Goal: Task Accomplishment & Management: Manage account settings

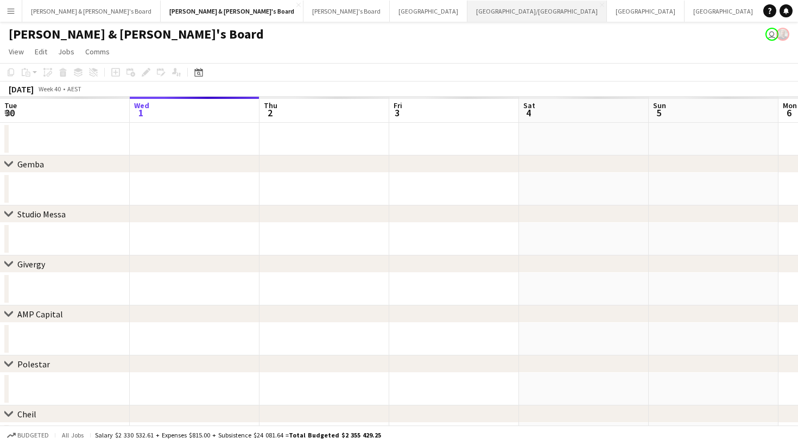
click at [467, 16] on button "[GEOGRAPHIC_DATA]/[GEOGRAPHIC_DATA] Close" at bounding box center [537, 11] width 140 height 21
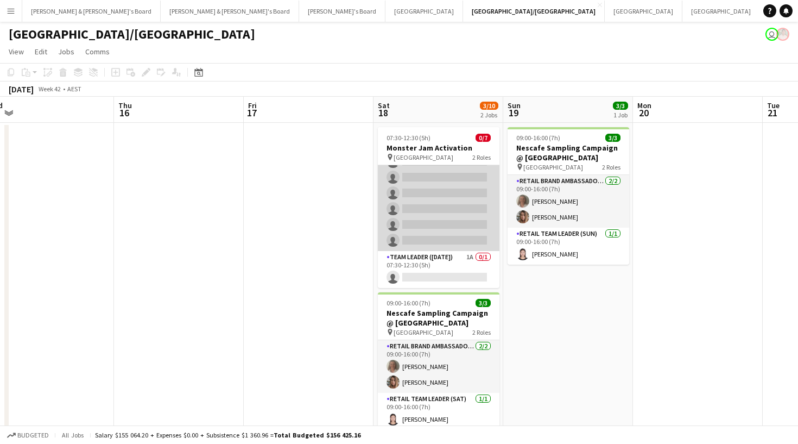
scroll to position [30, 0]
click at [452, 172] on app-card-role "Brand Ambassador (Saturday) 2A 0/6 07:30-12:30 (5h) single-neutral-actions sing…" at bounding box center [439, 193] width 122 height 116
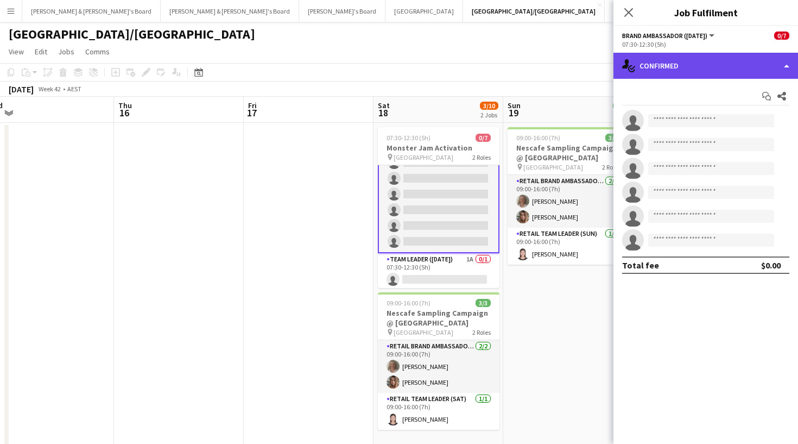
click at [675, 59] on div "single-neutral-actions-check-2 Confirmed" at bounding box center [705, 66] width 185 height 26
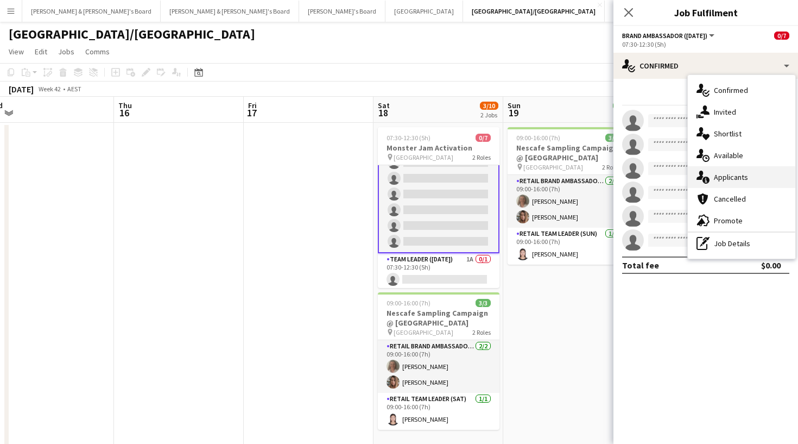
click at [718, 178] on span "Applicants" at bounding box center [731, 177] width 34 height 10
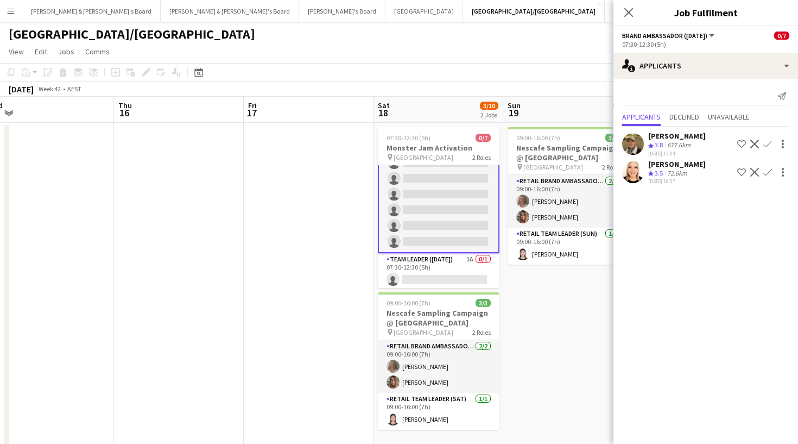
click at [638, 172] on app-user-avatar at bounding box center [633, 172] width 22 height 22
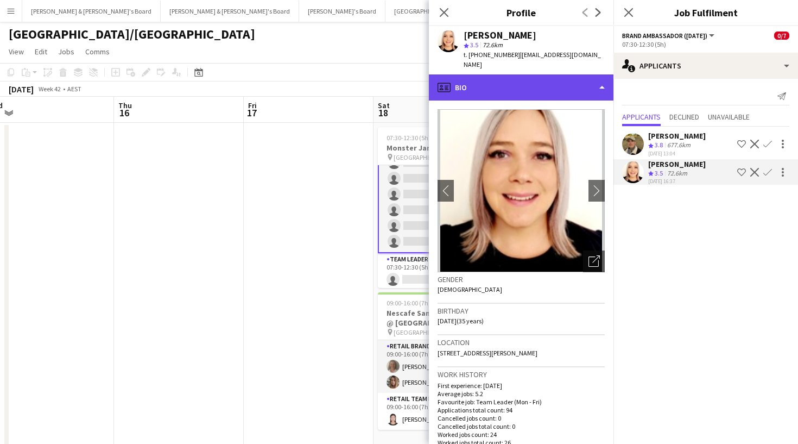
click at [548, 74] on div "profile Bio" at bounding box center [521, 87] width 185 height 26
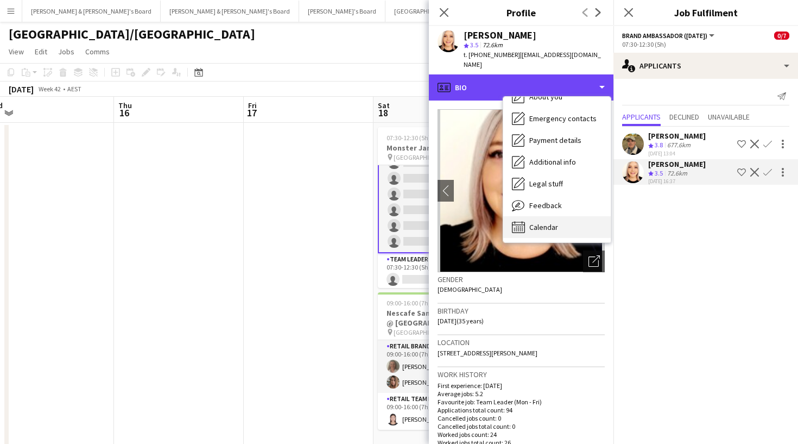
scroll to position [80, 0]
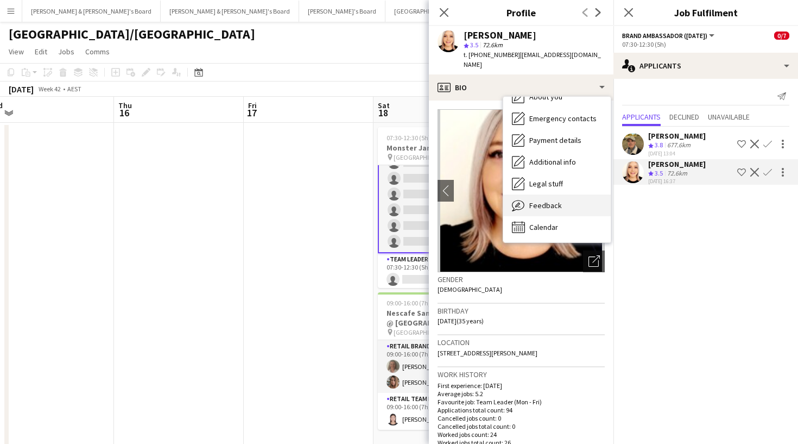
click at [539, 200] on span "Feedback" at bounding box center [545, 205] width 33 height 10
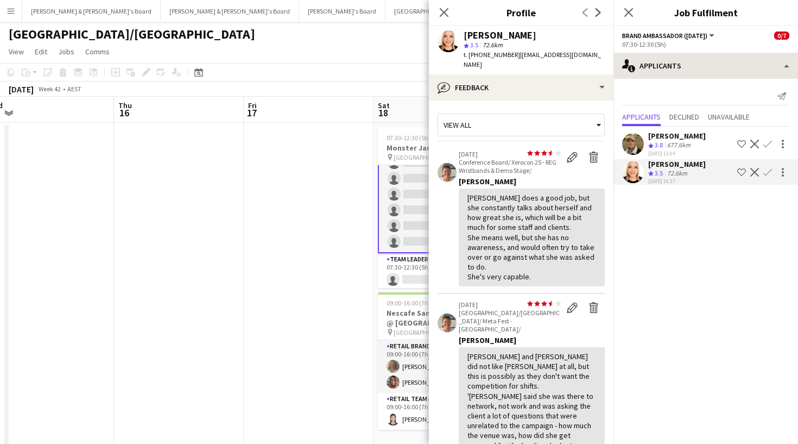
scroll to position [0, 0]
click at [444, 10] on icon "Close pop-in" at bounding box center [444, 12] width 10 height 10
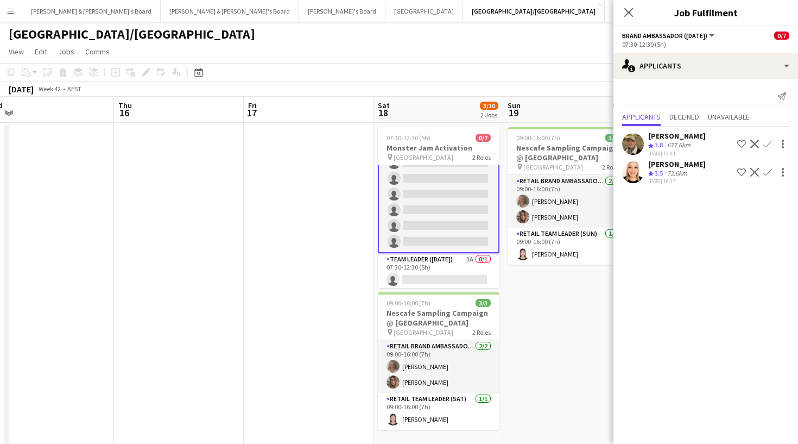
click at [635, 162] on app-user-avatar at bounding box center [633, 172] width 22 height 22
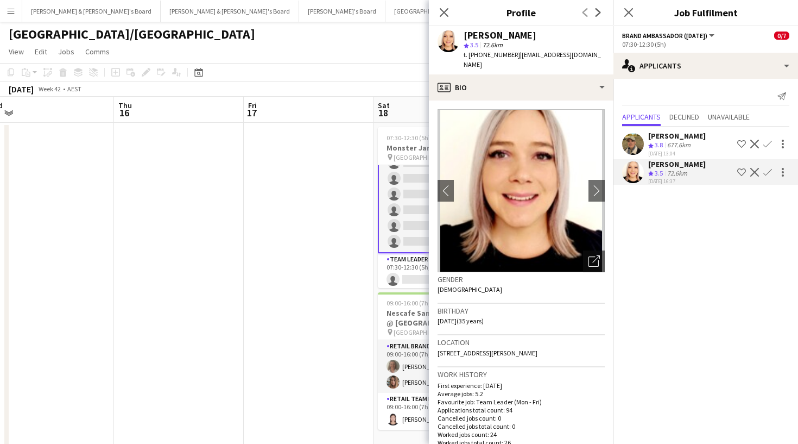
click at [636, 142] on app-user-avatar at bounding box center [633, 144] width 22 height 22
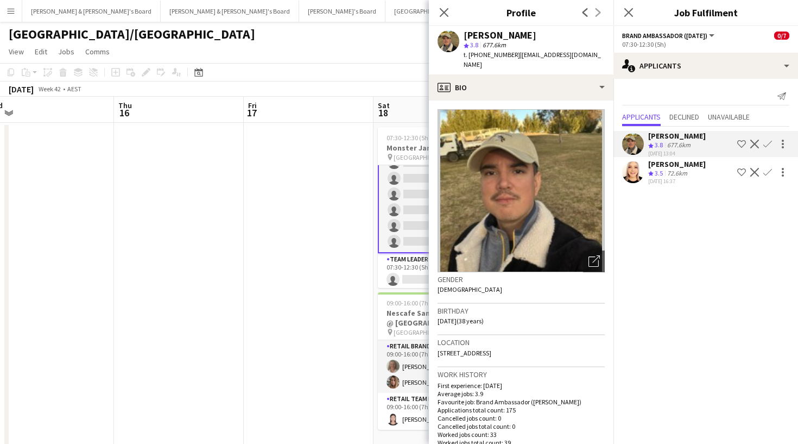
click at [578, 189] on img at bounding box center [521, 190] width 167 height 163
click at [626, 12] on icon "Close pop-in" at bounding box center [628, 12] width 10 height 10
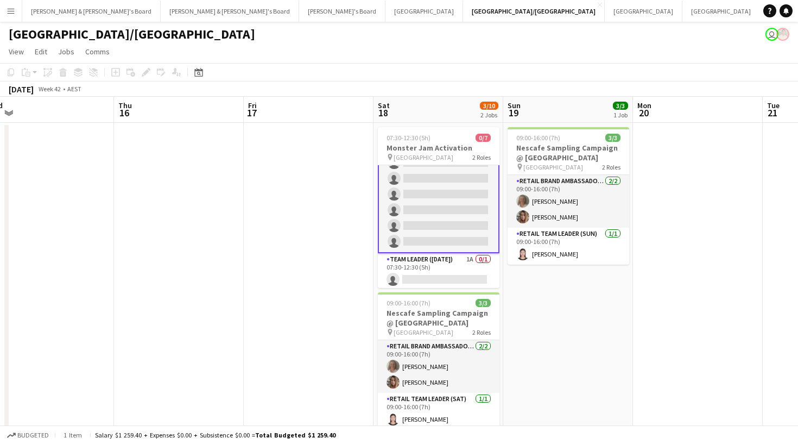
click at [546, 105] on app-board-header-date "Sun 19 3/3 1 Job" at bounding box center [568, 110] width 130 height 26
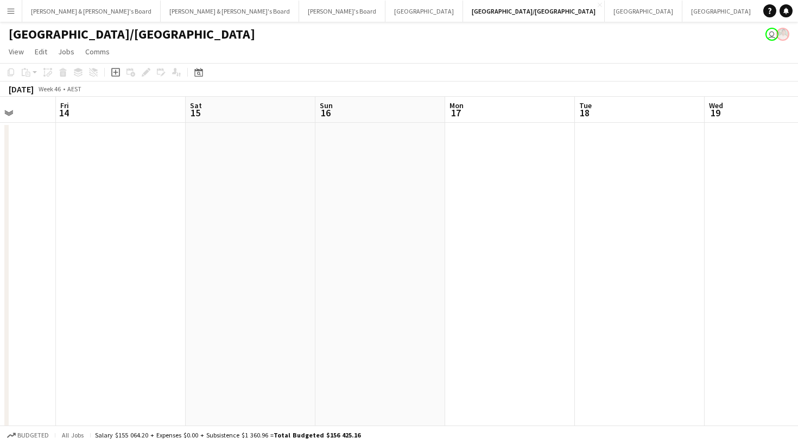
scroll to position [0, 364]
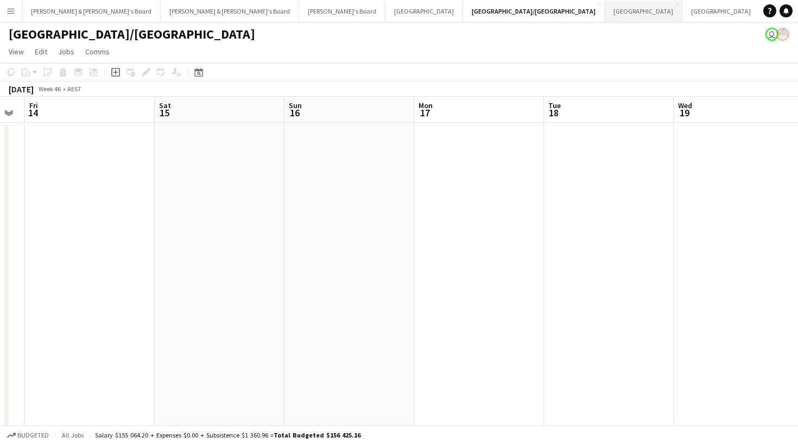
click at [605, 17] on button "Sydney Close" at bounding box center [644, 11] width 78 height 21
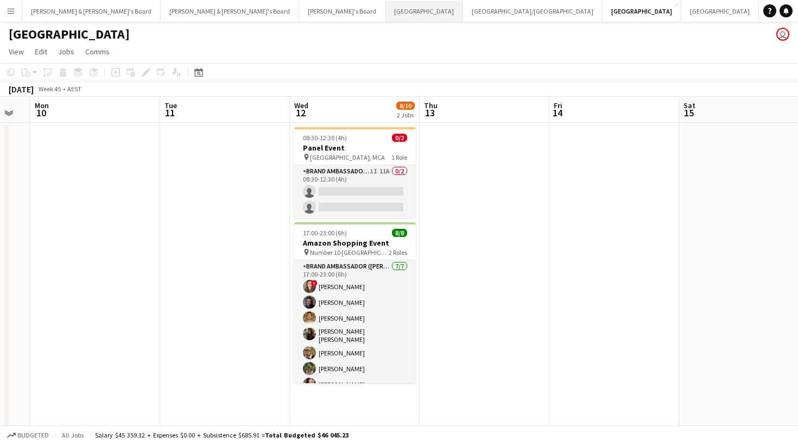
click at [385, 9] on button "Melbourne Close" at bounding box center [424, 11] width 78 height 21
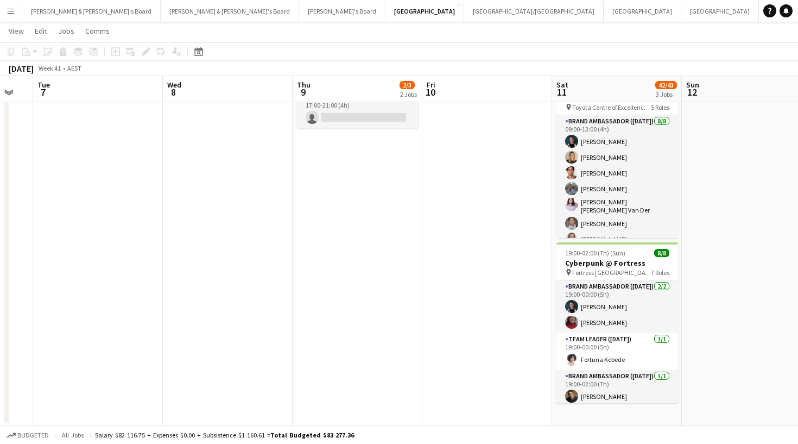
scroll to position [0, 416]
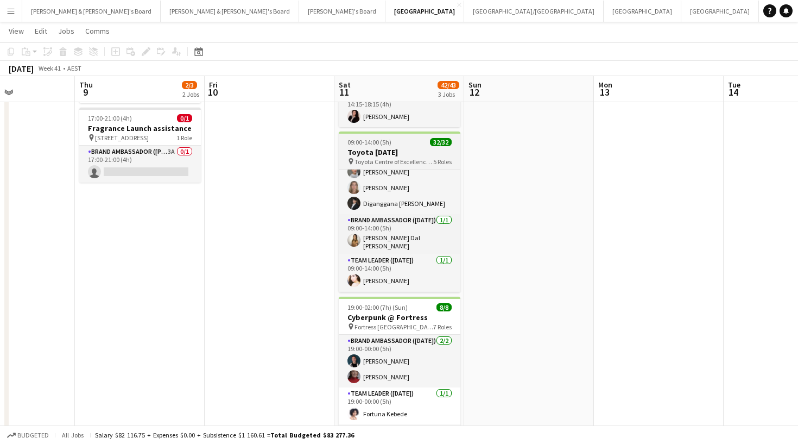
click at [429, 148] on h3 "Toyota Family Day" at bounding box center [400, 152] width 122 height 10
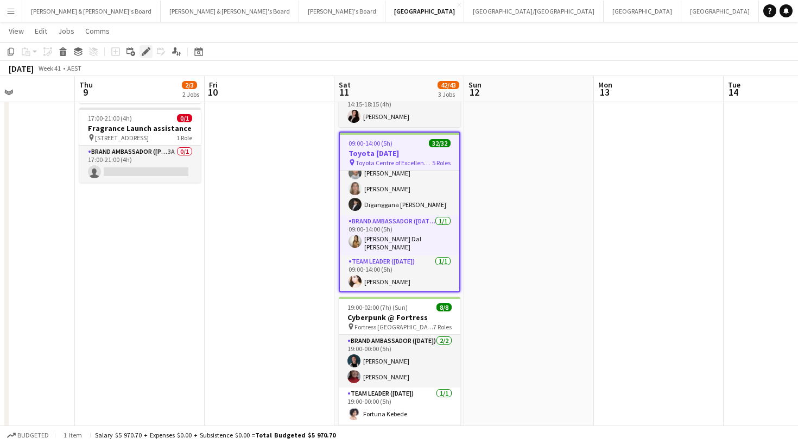
click at [148, 53] on icon "Edit" at bounding box center [146, 51] width 9 height 9
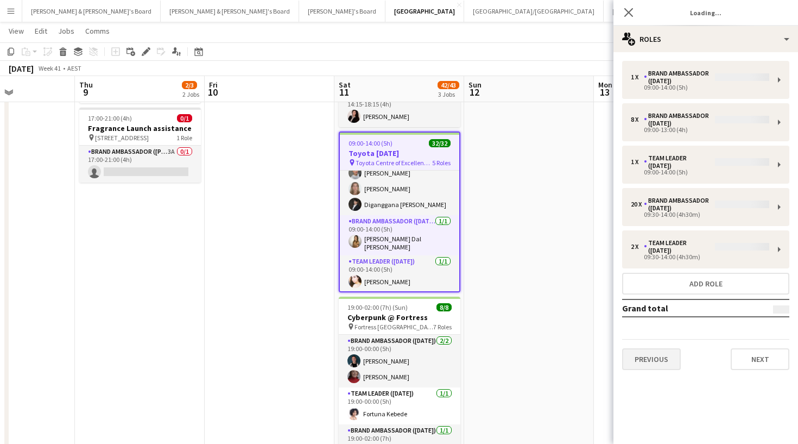
click at [649, 349] on div "1 x Brand Ambassador (Saturday) 09:00-14:00 (5h) 8 x Brand Ambassador (Saturday…" at bounding box center [705, 215] width 185 height 326
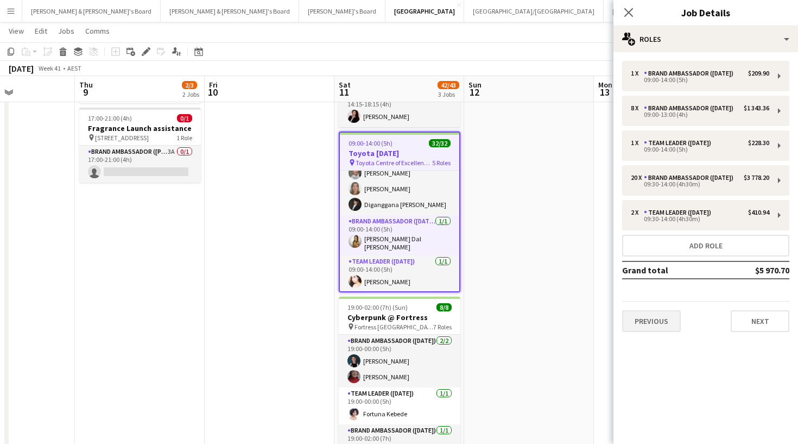
click at [666, 332] on button "Previous" at bounding box center [651, 321] width 59 height 22
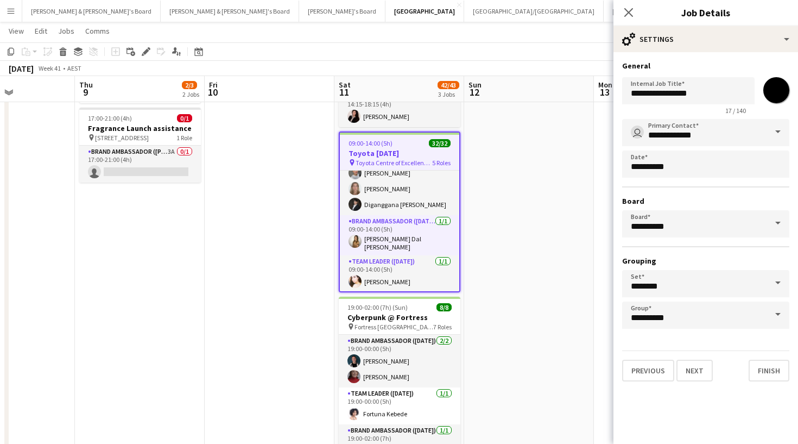
click at [714, 373] on div "Previous Next Finish" at bounding box center [705, 365] width 167 height 31
click at [706, 373] on button "Next" at bounding box center [694, 370] width 36 height 22
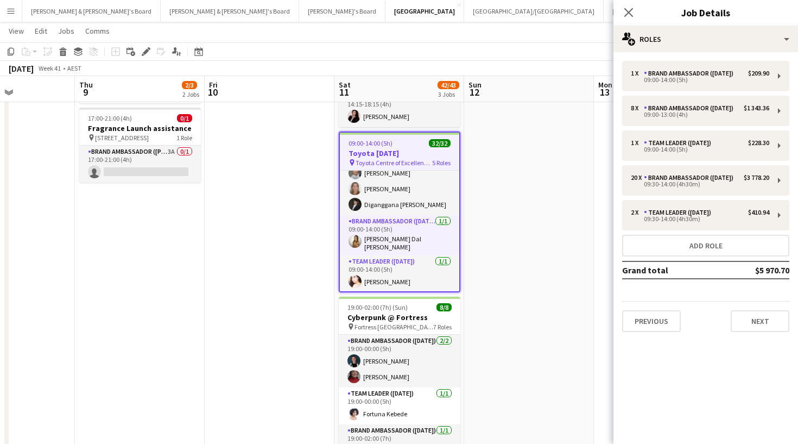
click at [718, 340] on div "1 x Brand Ambassador (Saturday) $209.90 09:00-14:00 (5h) 8 x Brand Ambassador (…" at bounding box center [705, 196] width 185 height 288
click at [718, 332] on button "Next" at bounding box center [760, 321] width 59 height 22
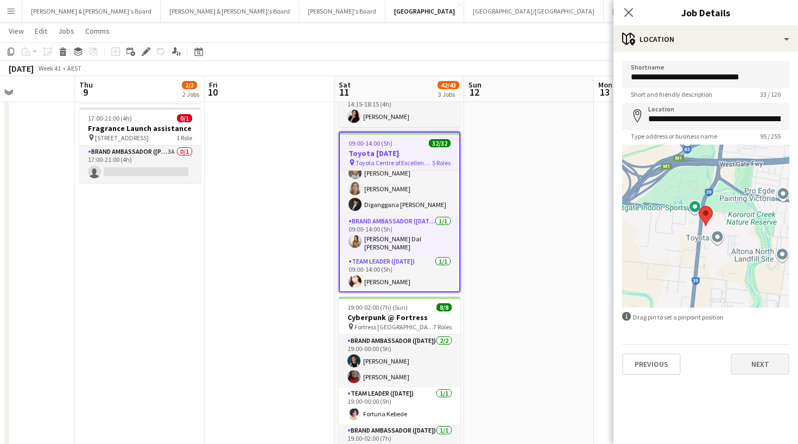
click at [718, 369] on button "Next" at bounding box center [760, 364] width 59 height 22
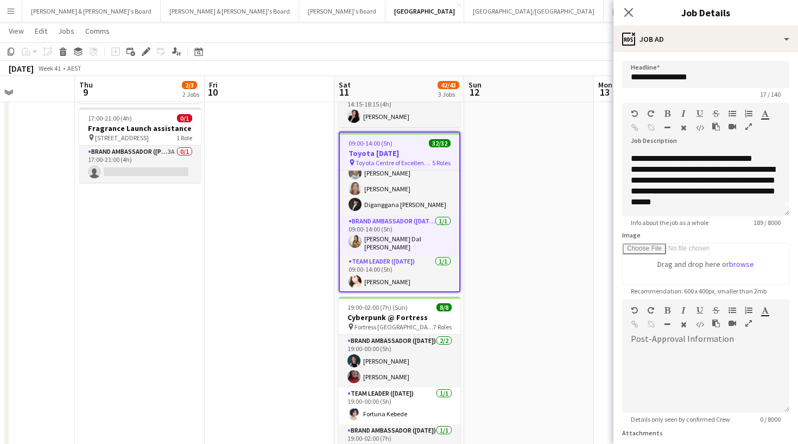
scroll to position [9, 0]
click at [629, 11] on icon "Close pop-in" at bounding box center [628, 12] width 10 height 10
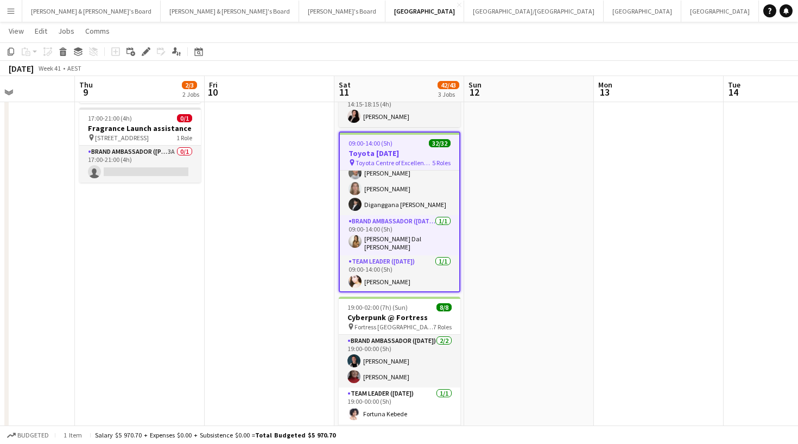
click at [657, 53] on app-toolbar "Copy Paste Paste Command V Paste with crew Command Shift V Paste linked Job Del…" at bounding box center [399, 51] width 798 height 18
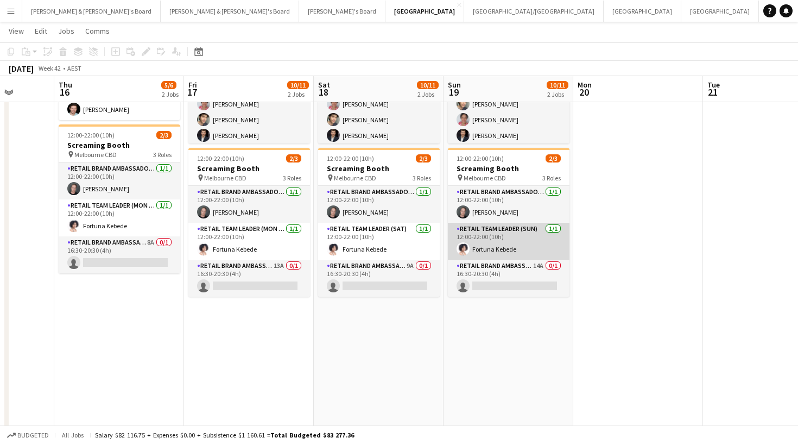
scroll to position [0, 480]
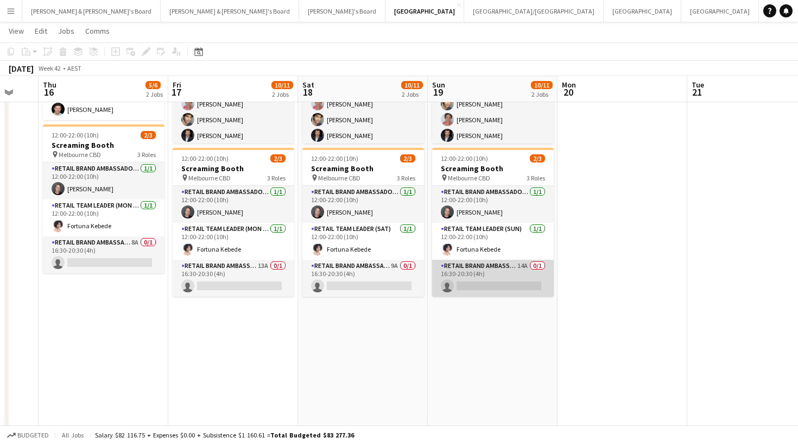
click at [519, 274] on app-card-role "RETAIL Brand Ambassador (Sunday) 14A 0/1 16:30-20:30 (4h) single-neutral-actions" at bounding box center [493, 277] width 122 height 37
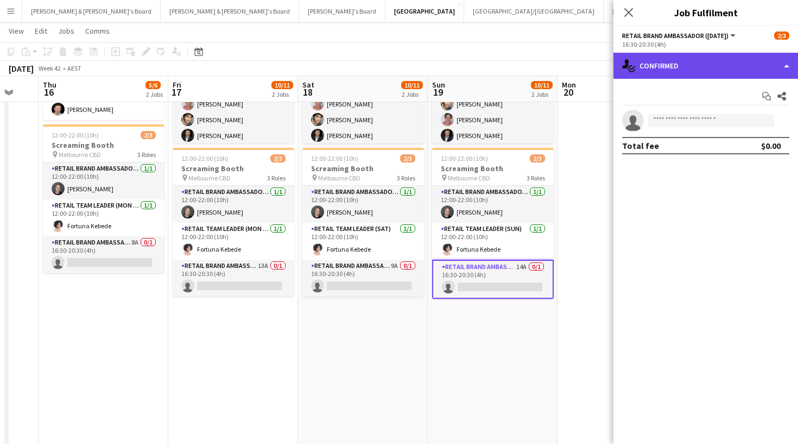
click at [698, 57] on div "single-neutral-actions-check-2 Confirmed" at bounding box center [705, 66] width 185 height 26
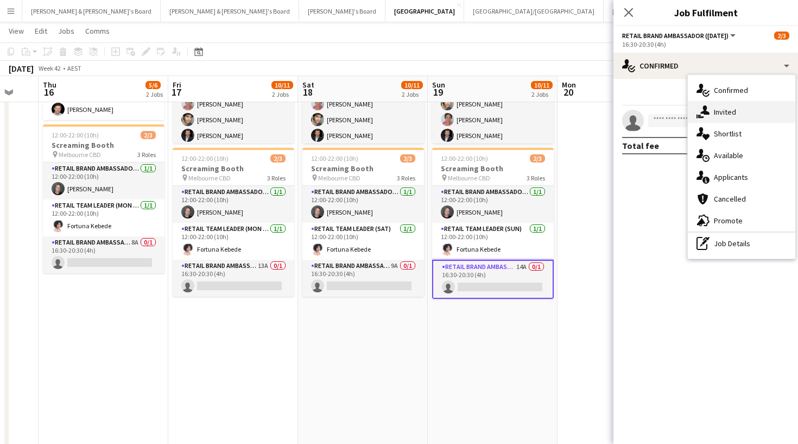
click at [718, 117] on div "single-neutral-actions-share-1 Invited" at bounding box center [741, 112] width 107 height 22
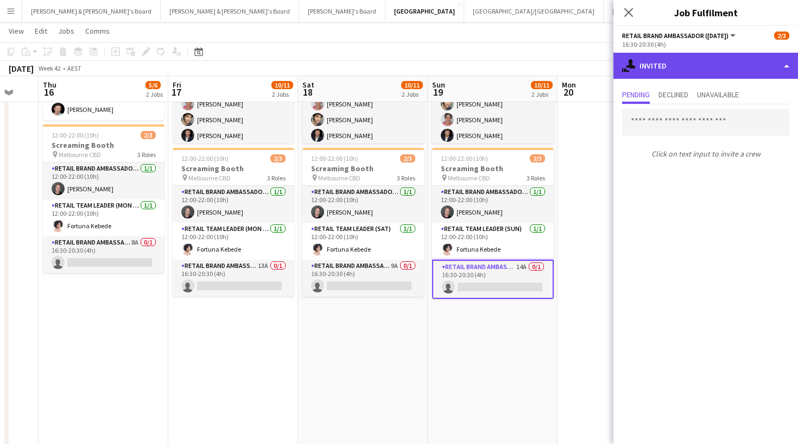
click at [712, 66] on div "single-neutral-actions-share-1 Invited" at bounding box center [705, 66] width 185 height 26
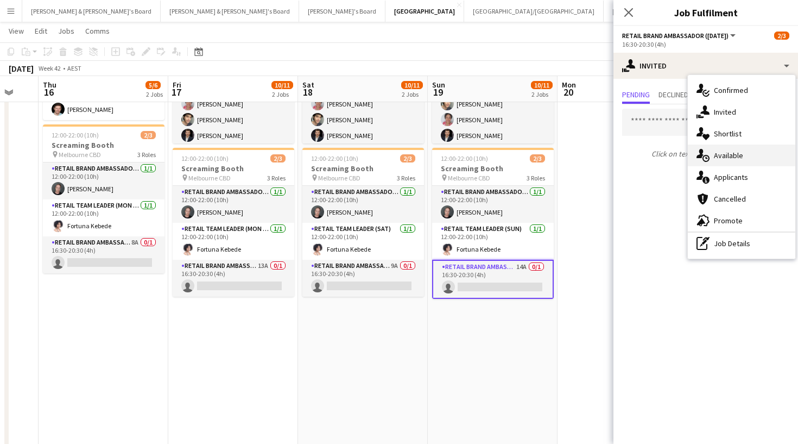
click at [717, 149] on div "single-neutral-actions-upload Available" at bounding box center [741, 155] width 107 height 22
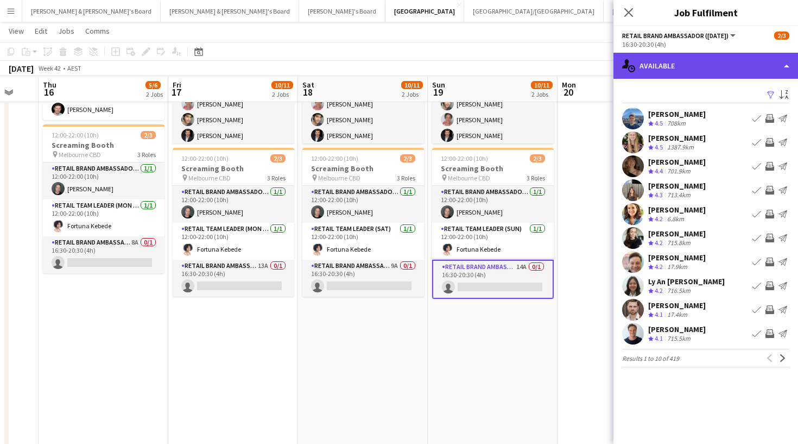
click at [651, 68] on div "single-neutral-actions-upload Available" at bounding box center [705, 66] width 185 height 26
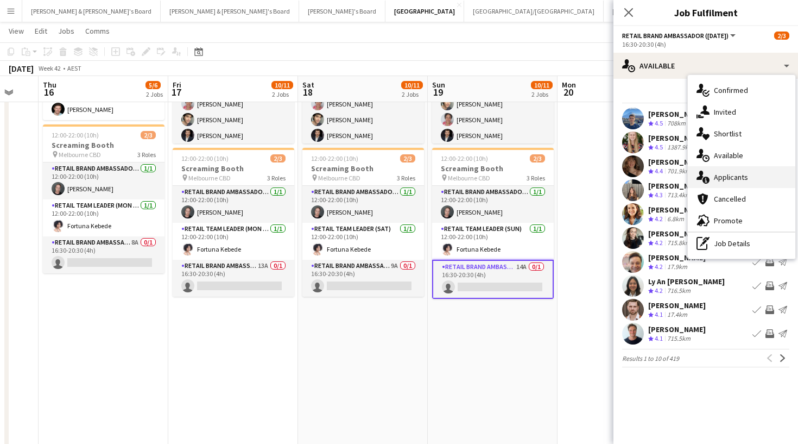
click at [718, 184] on div "single-neutral-actions-information Applicants" at bounding box center [741, 177] width 107 height 22
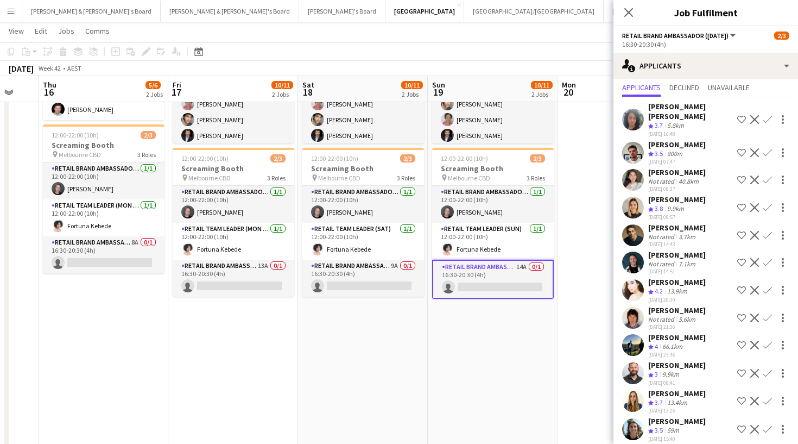
scroll to position [29, 0]
click at [622, 12] on app-icon "Close pop-in" at bounding box center [629, 13] width 16 height 16
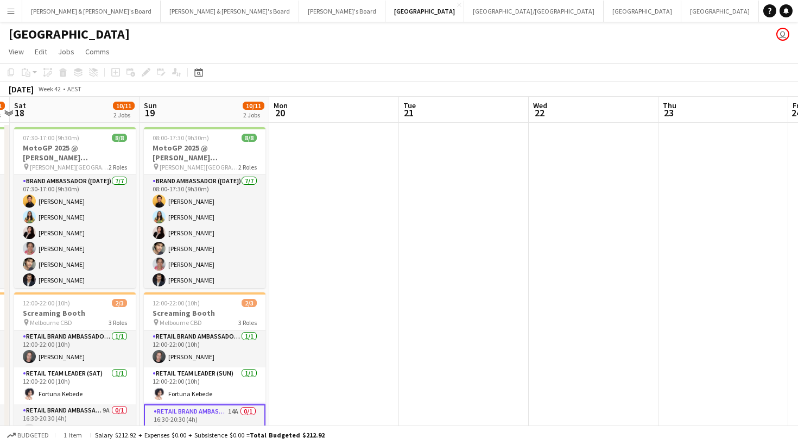
scroll to position [-1, 0]
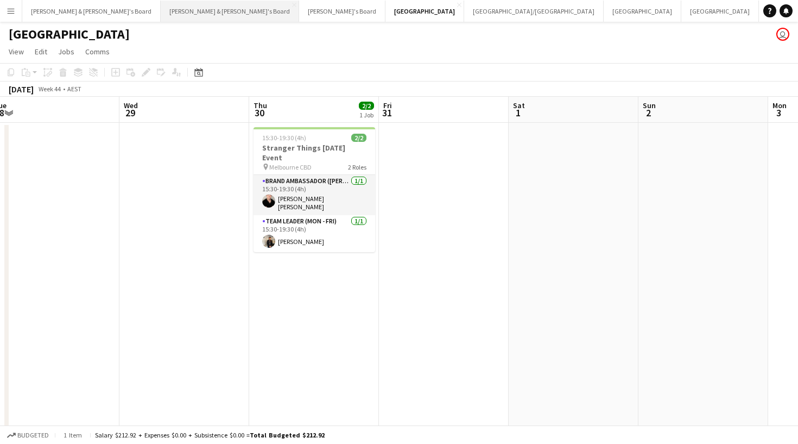
click at [161, 16] on button "Neil & Jenny's Board Close" at bounding box center [230, 11] width 138 height 21
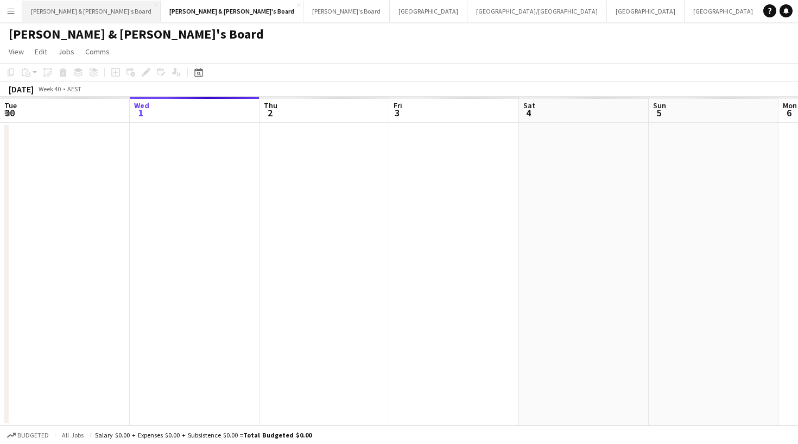
click at [68, 16] on button "[PERSON_NAME] & [PERSON_NAME]'s Board Close" at bounding box center [91, 11] width 138 height 21
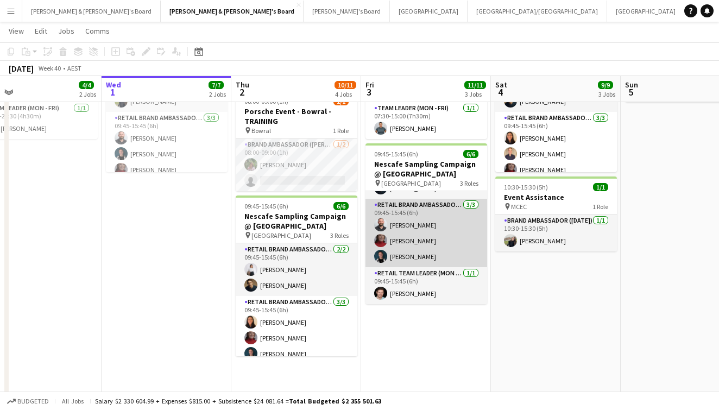
scroll to position [45, 0]
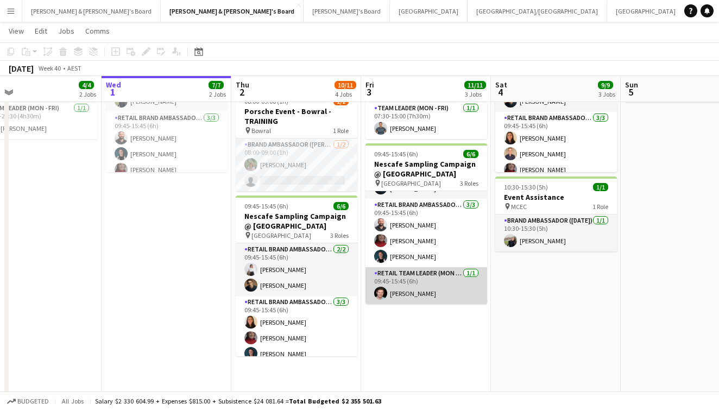
click at [398, 294] on app-card-role "RETAIL Team Leader (Mon - Fri) [DATE] 09:45-15:45 (6h) [PERSON_NAME]" at bounding box center [426, 285] width 122 height 37
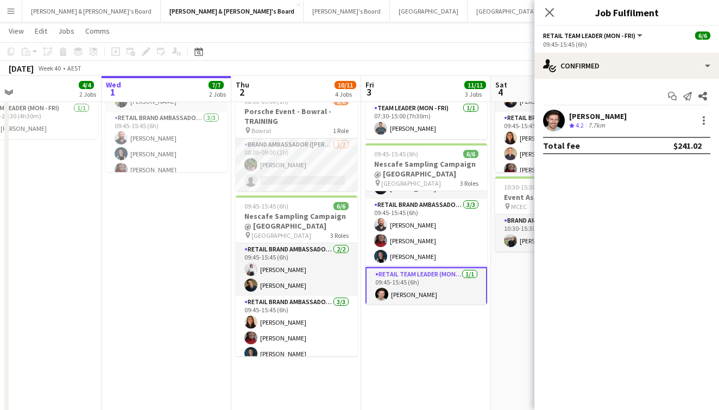
click at [548, 104] on div "Start chat Send notification Share" at bounding box center [626, 96] width 167 height 18
click at [549, 122] on app-user-avatar at bounding box center [554, 121] width 22 height 22
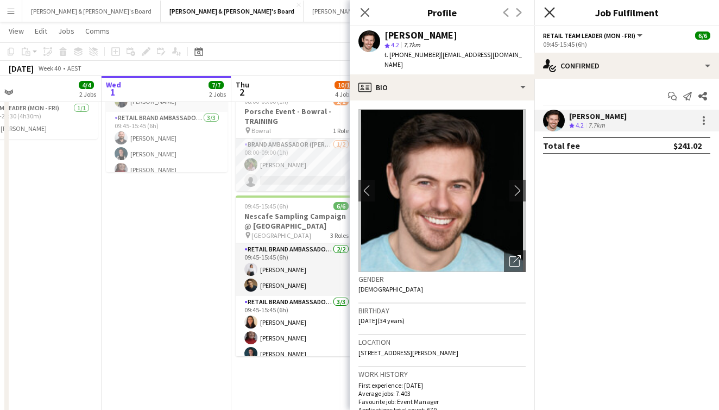
click at [547, 13] on icon "Close pop-in" at bounding box center [549, 12] width 10 height 10
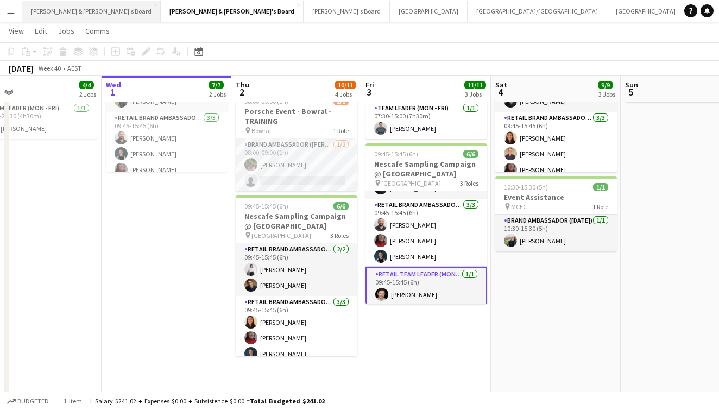
click at [63, 17] on button "[PERSON_NAME] & [PERSON_NAME]'s Board Close" at bounding box center [91, 11] width 138 height 21
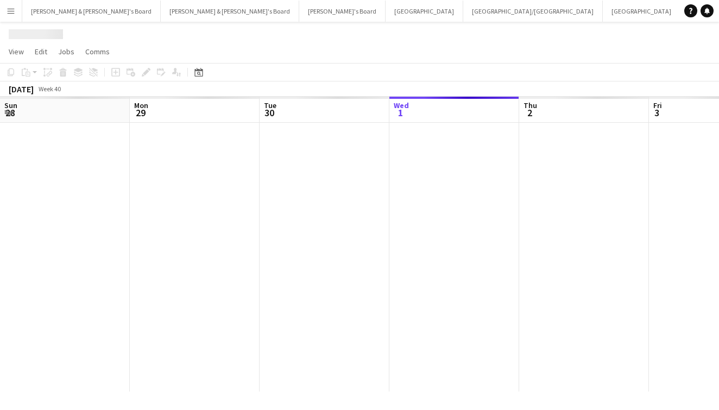
scroll to position [0, 259]
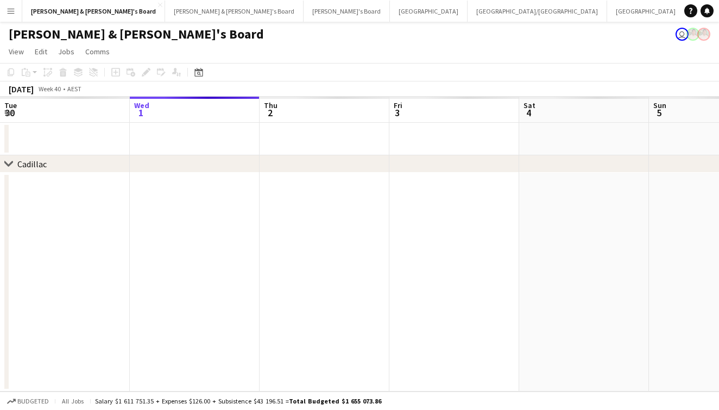
click at [12, 12] on app-icon "Menu" at bounding box center [11, 11] width 9 height 9
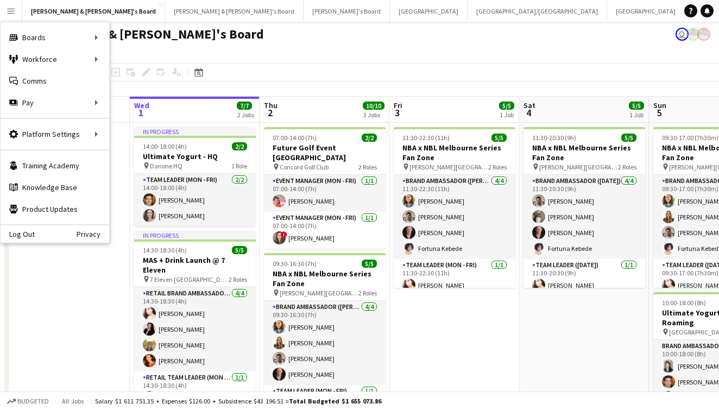
click at [254, 50] on app-page-menu "View Day view expanded Day view collapsed Month view Date picker Jump to [DATE]…" at bounding box center [359, 52] width 719 height 21
